Goal: Find specific page/section: Find specific page/section

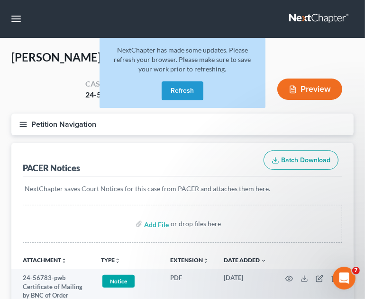
click at [186, 90] on button "Refresh" at bounding box center [183, 90] width 42 height 19
click at [189, 87] on button "Refresh" at bounding box center [183, 90] width 42 height 19
click at [184, 89] on button "Refresh" at bounding box center [183, 90] width 42 height 19
click at [184, 85] on button "Refresh" at bounding box center [183, 90] width 42 height 19
click at [187, 93] on button "Refresh" at bounding box center [183, 90] width 42 height 19
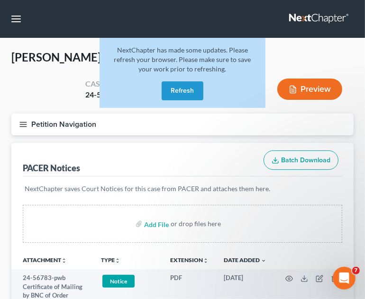
click at [94, 9] on nav "Home New Case Client Portal Directory Cases The [PERSON_NAME] Law Firm, LLC [EM…" at bounding box center [182, 19] width 365 height 38
click at [19, 13] on button "button" at bounding box center [16, 18] width 17 height 17
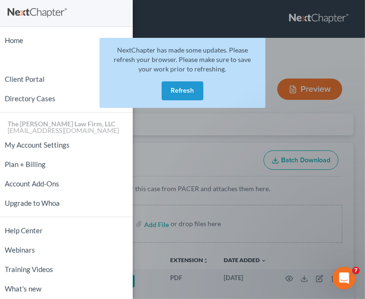
drag, startPoint x: 187, startPoint y: 84, endPoint x: 108, endPoint y: 3, distance: 112.9
click at [187, 84] on button "Refresh" at bounding box center [183, 90] width 42 height 19
click at [198, 22] on div "Home New Case Client Portal Directory Cases The [PERSON_NAME] Law Firm, LLC [EM…" at bounding box center [182, 149] width 365 height 299
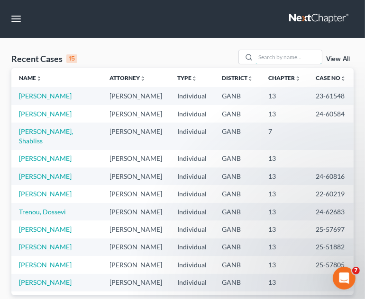
click at [283, 60] on input "search" at bounding box center [288, 57] width 66 height 14
type input "lagree"
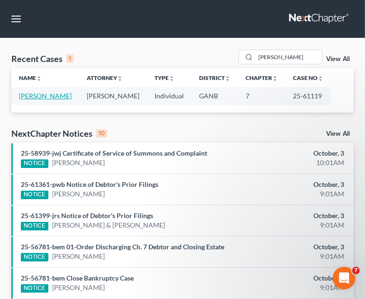
click at [22, 99] on link "Christie, Lagree" at bounding box center [45, 96] width 53 height 8
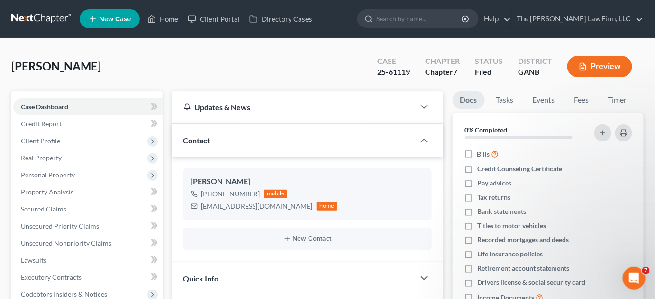
click at [40, 142] on span "Client Profile" at bounding box center [40, 141] width 39 height 8
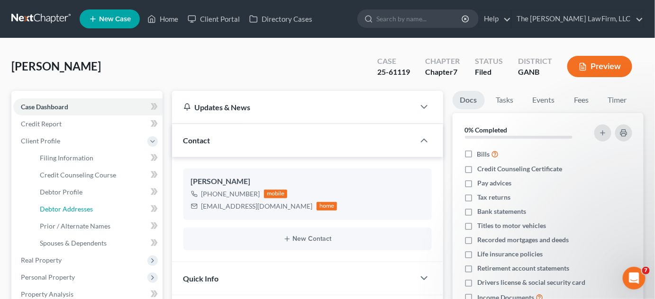
drag, startPoint x: 77, startPoint y: 213, endPoint x: 140, endPoint y: 195, distance: 65.8
click at [77, 213] on span "Debtor Addresses" at bounding box center [66, 209] width 53 height 8
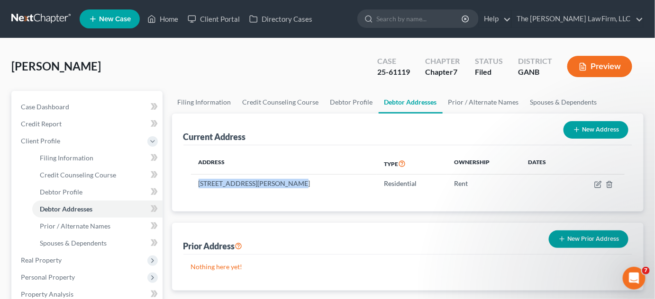
drag, startPoint x: 290, startPoint y: 184, endPoint x: 196, endPoint y: 184, distance: 94.7
click at [196, 184] on td "10201 Wesley Providence Pkwy, Lithonia, GA 30038" at bounding box center [284, 184] width 186 height 18
copy td "10201 Wesley Providence Pkwy"
click at [41, 12] on link at bounding box center [41, 18] width 61 height 17
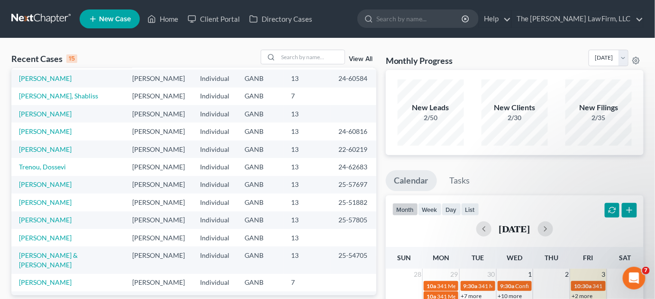
scroll to position [64, 0]
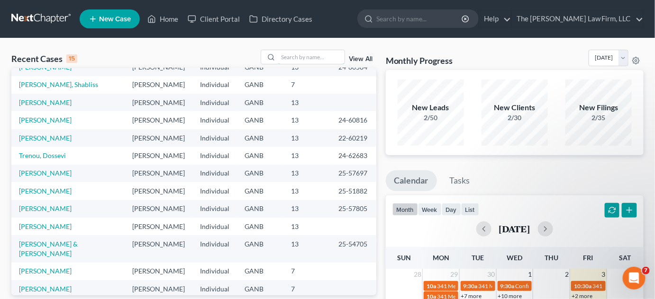
click at [317, 54] on input "search" at bounding box center [311, 57] width 66 height 14
type input "timmons"
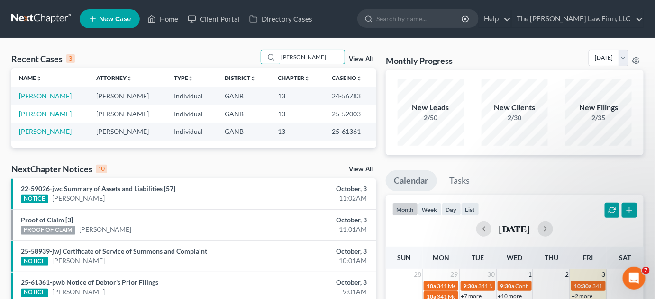
scroll to position [0, 0]
click at [27, 132] on link "[PERSON_NAME]" at bounding box center [45, 131] width 53 height 8
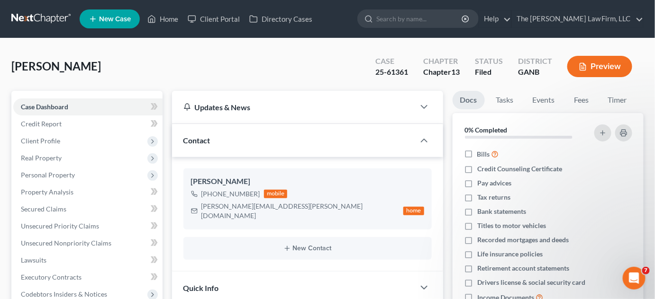
scroll to position [18, 0]
